Goal: Transaction & Acquisition: Purchase product/service

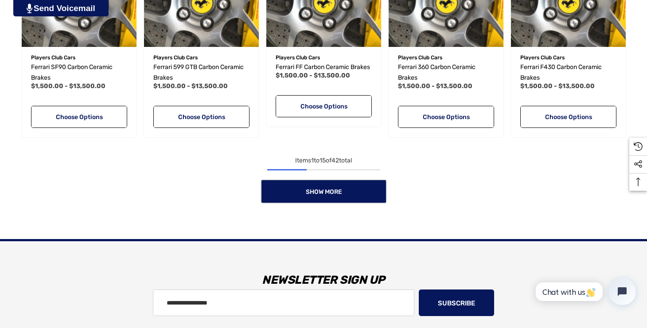
scroll to position [774, 0]
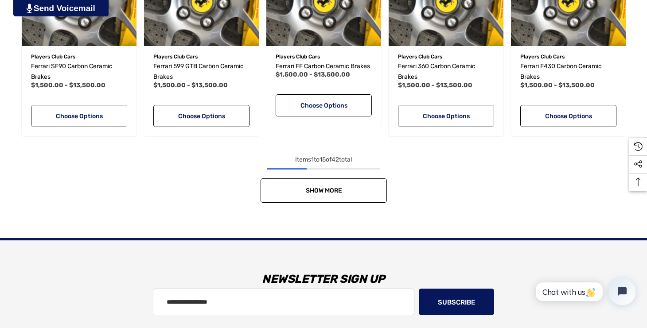
click at [323, 194] on link "Show More" at bounding box center [323, 190] width 126 height 24
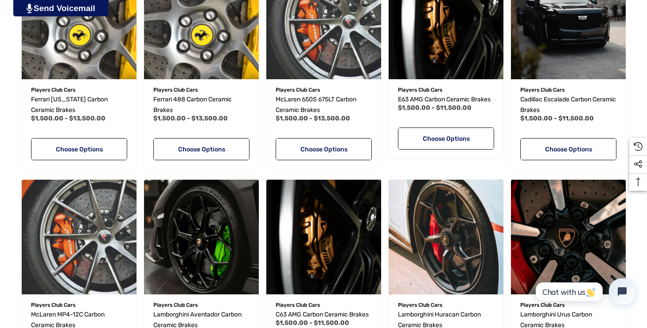
scroll to position [1172, 0]
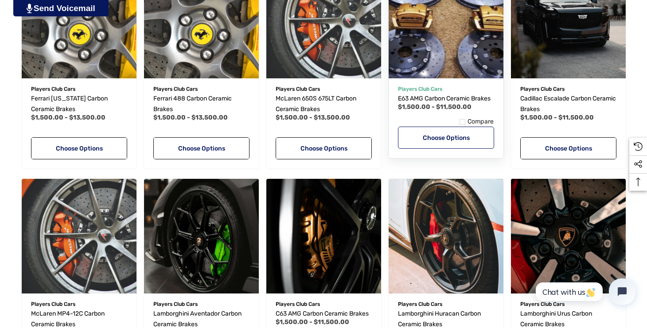
click at [436, 136] on link "Choose Options" at bounding box center [446, 138] width 96 height 22
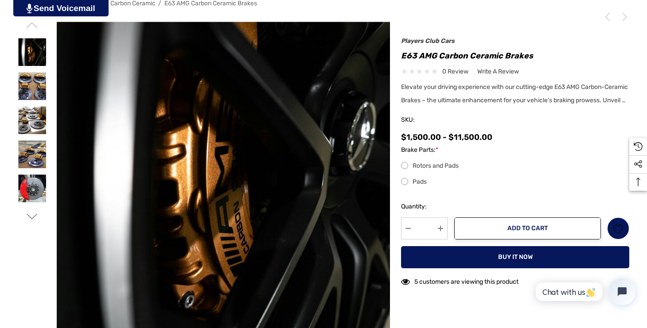
scroll to position [149, 0]
click at [29, 85] on img at bounding box center [32, 86] width 28 height 28
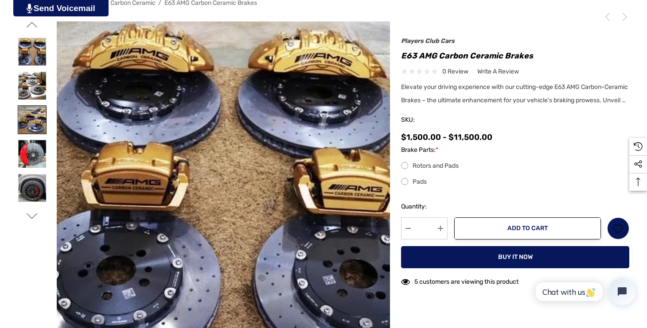
click at [29, 119] on img at bounding box center [32, 120] width 28 height 28
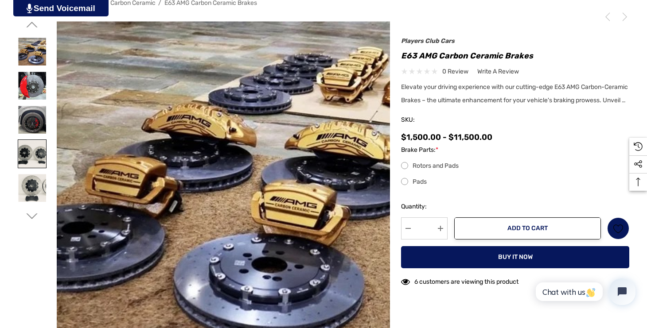
click at [29, 149] on img at bounding box center [32, 154] width 28 height 28
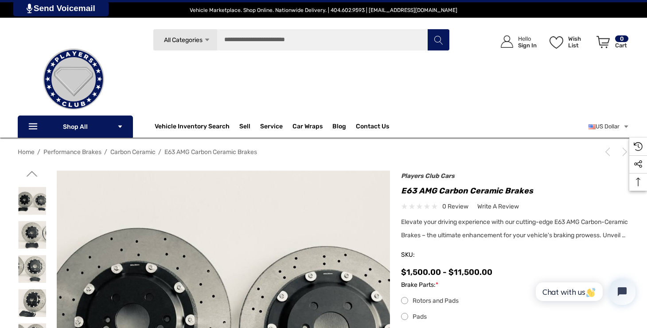
scroll to position [0, 0]
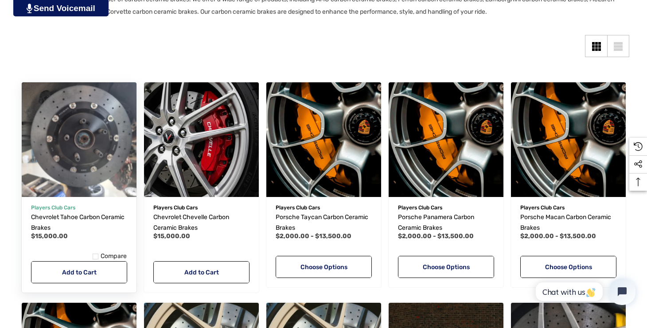
scroll to position [188, 0]
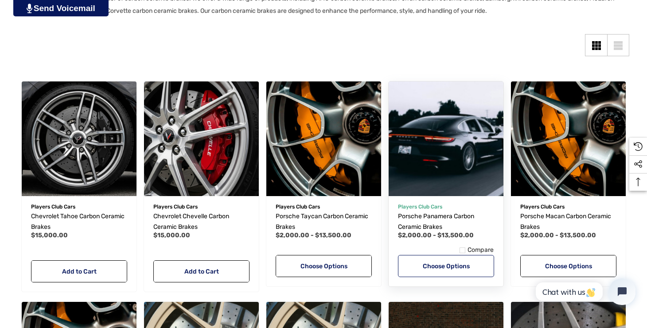
click at [437, 264] on link "Choose Options" at bounding box center [446, 266] width 96 height 22
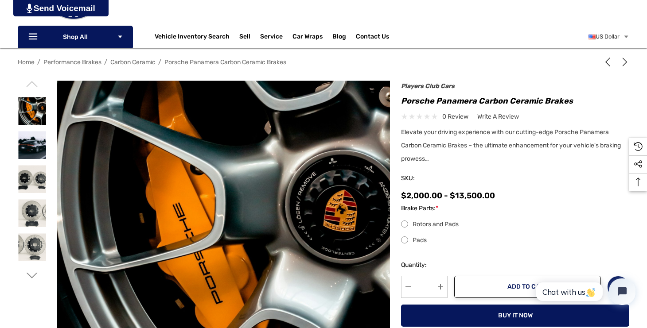
scroll to position [90, 0]
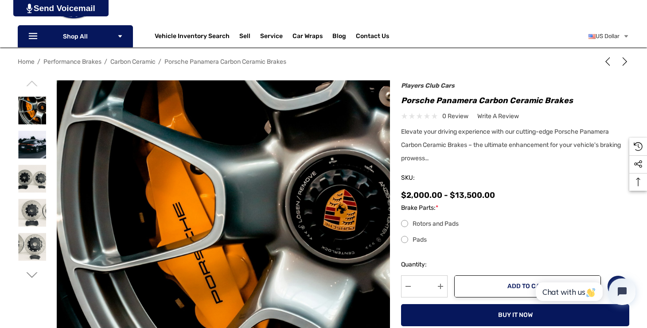
click at [404, 226] on label "Rotors and Pads" at bounding box center [515, 224] width 228 height 11
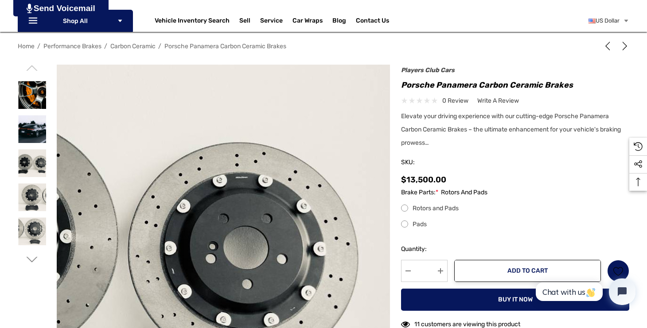
scroll to position [106, 0]
